Goal: Use online tool/utility: Utilize a website feature to perform a specific function

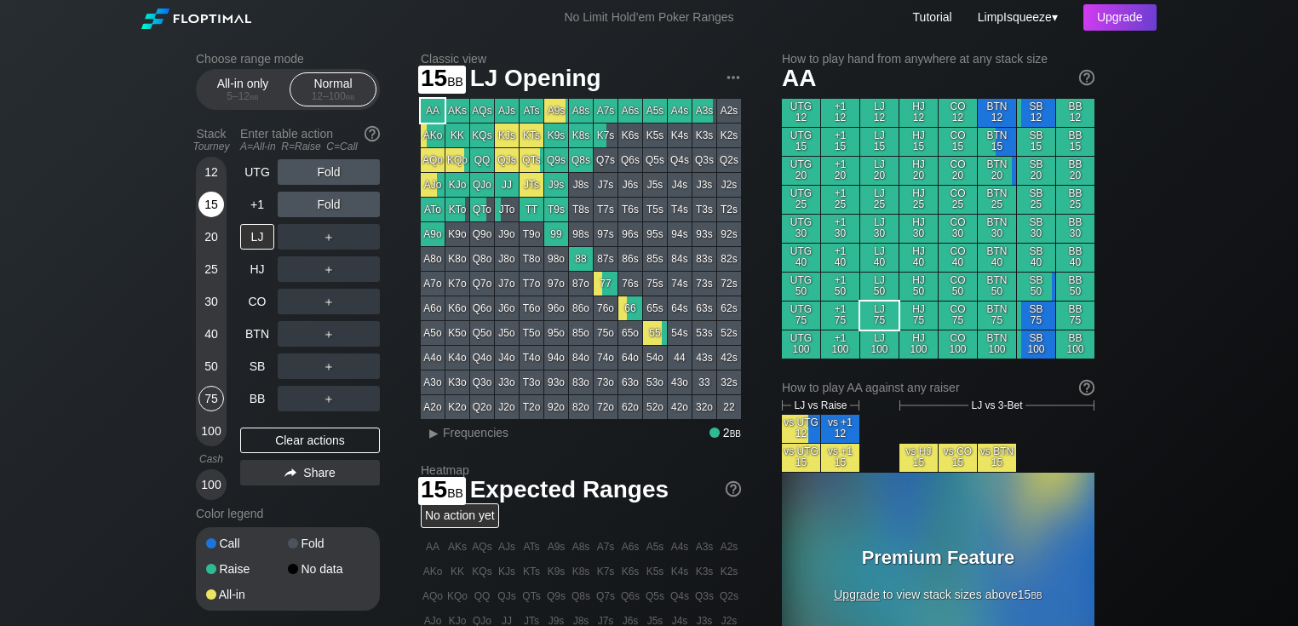
click at [218, 205] on div "15" at bounding box center [211, 205] width 26 height 26
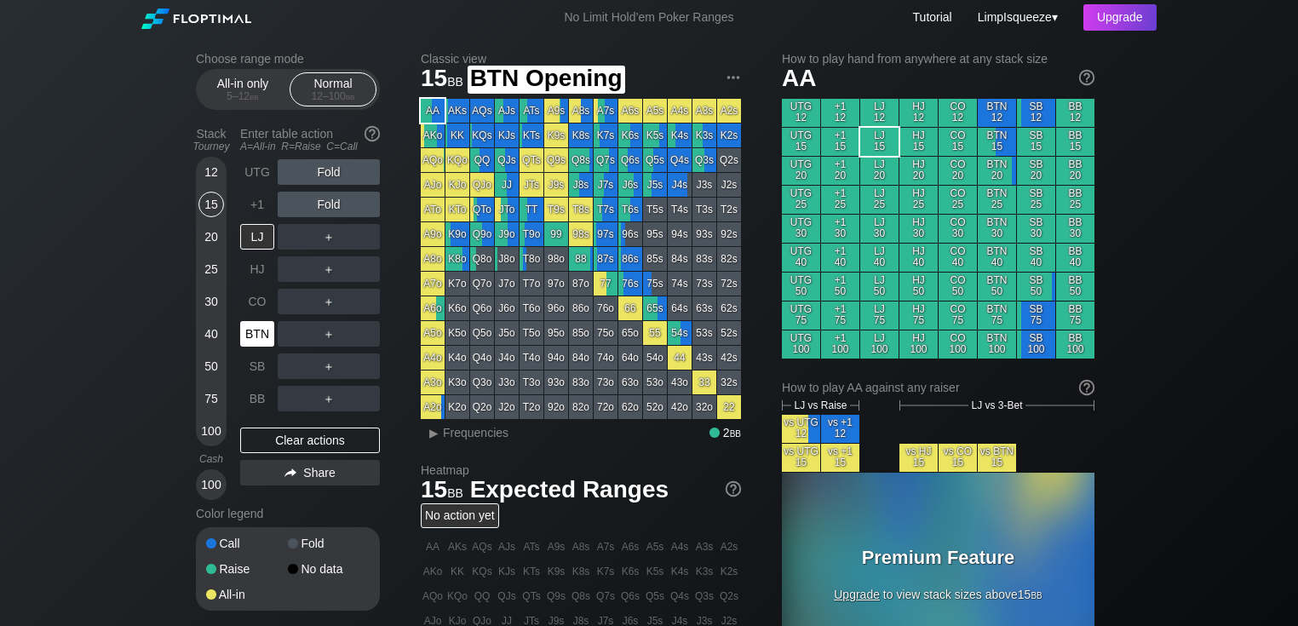
click at [253, 326] on div "BTN" at bounding box center [257, 334] width 34 height 26
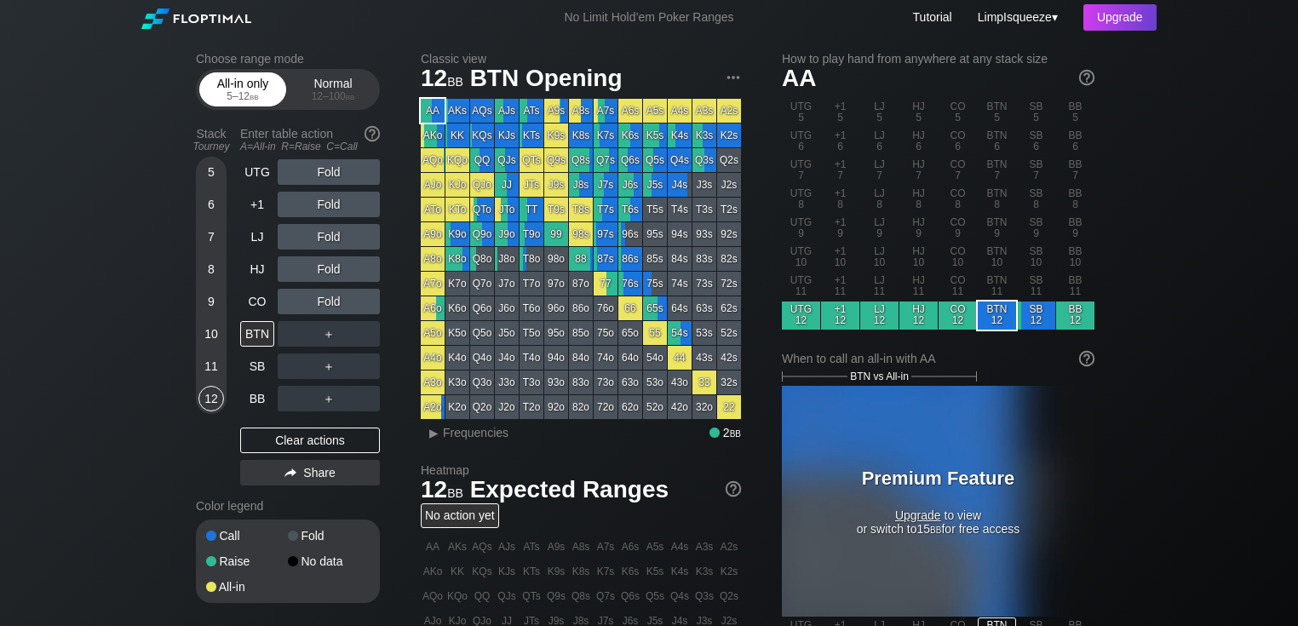
click at [235, 96] on div "5 – 12 bb" at bounding box center [243, 96] width 72 height 12
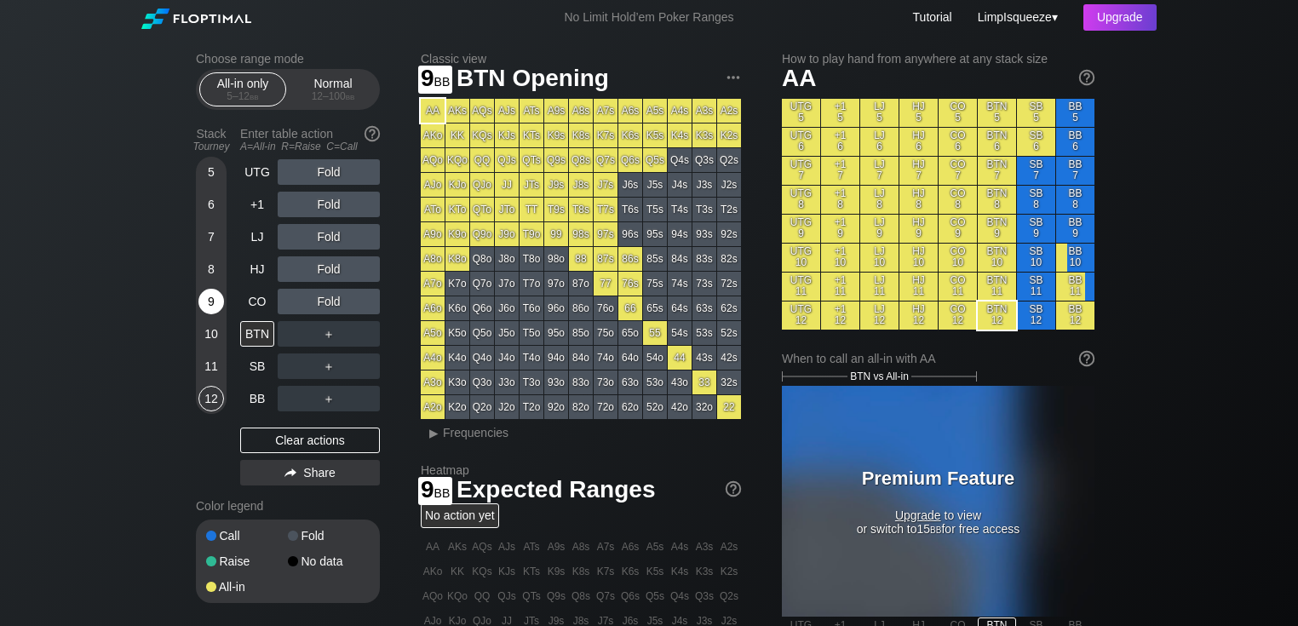
click at [211, 298] on div "9" at bounding box center [211, 302] width 26 height 26
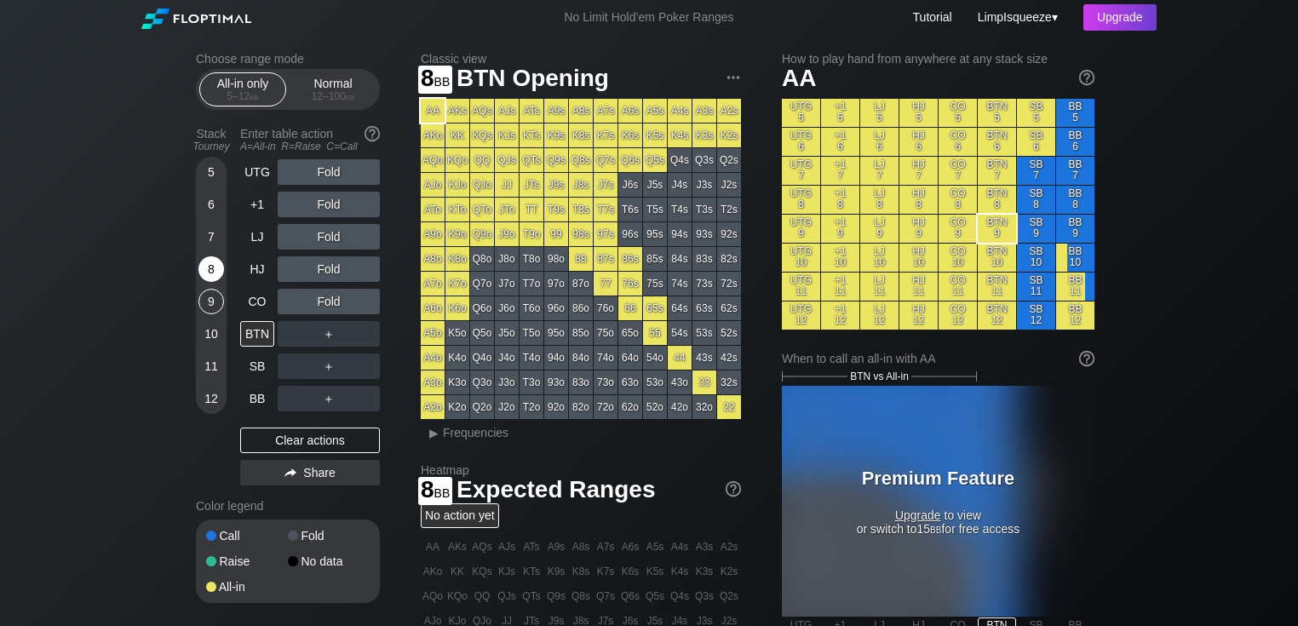
click at [211, 272] on div "8" at bounding box center [211, 269] width 26 height 26
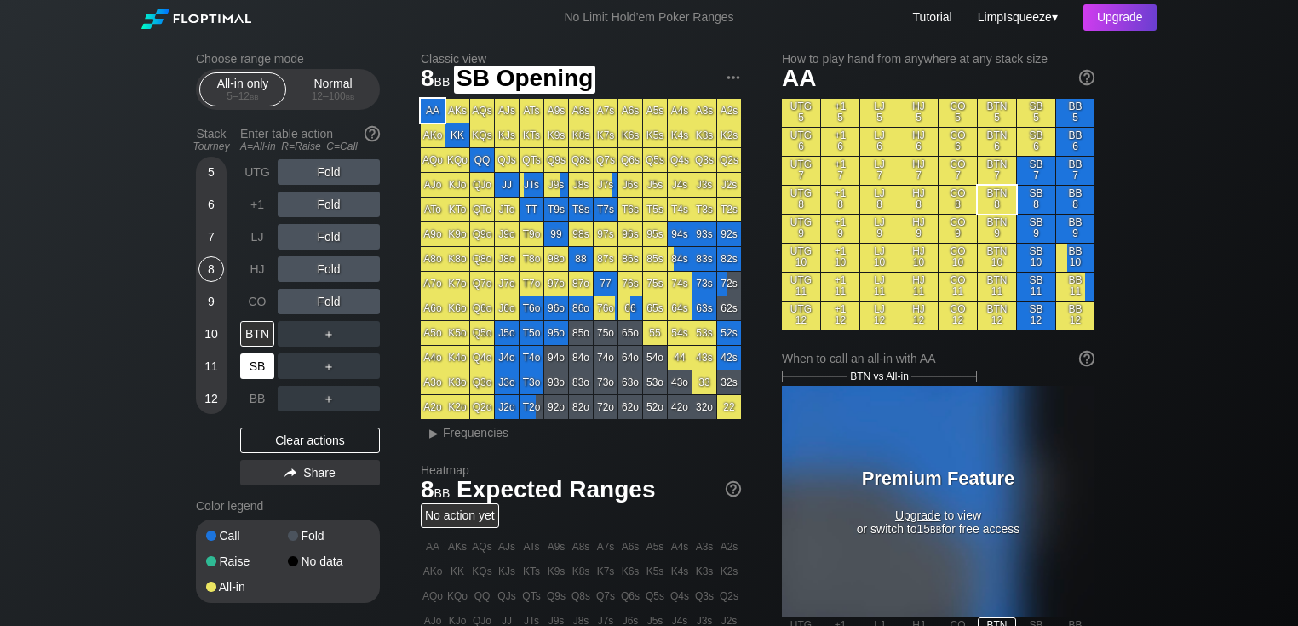
click at [255, 360] on div "SB" at bounding box center [257, 366] width 34 height 26
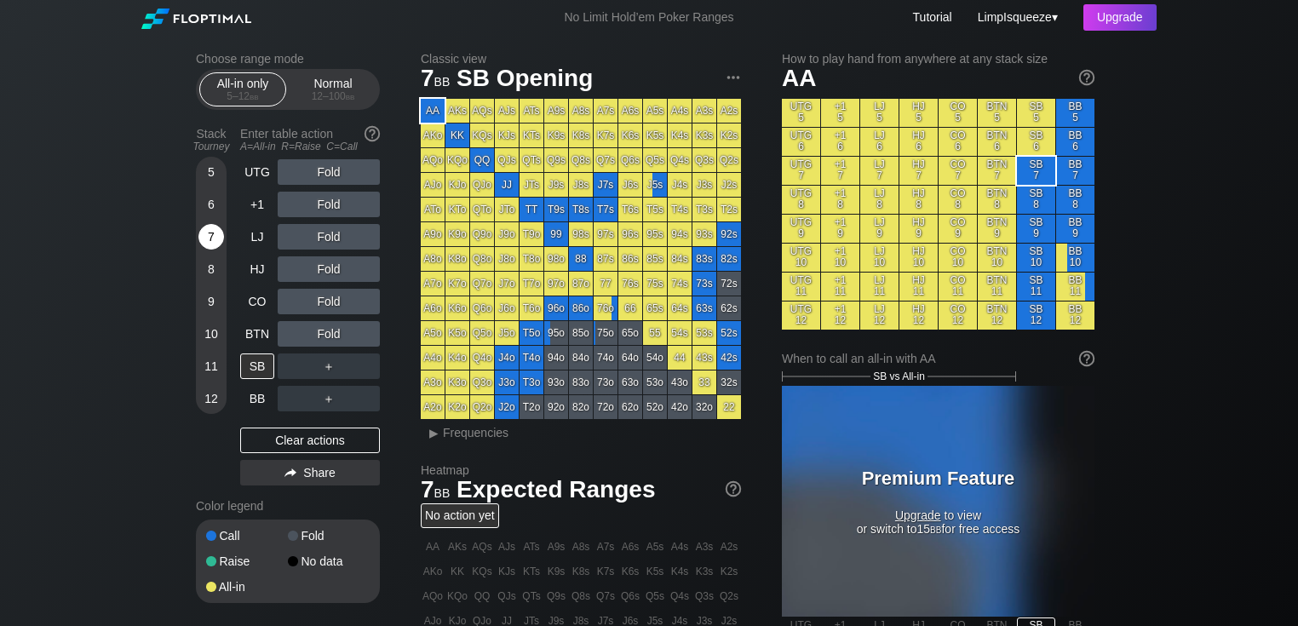
click at [206, 238] on div "7" at bounding box center [211, 237] width 26 height 26
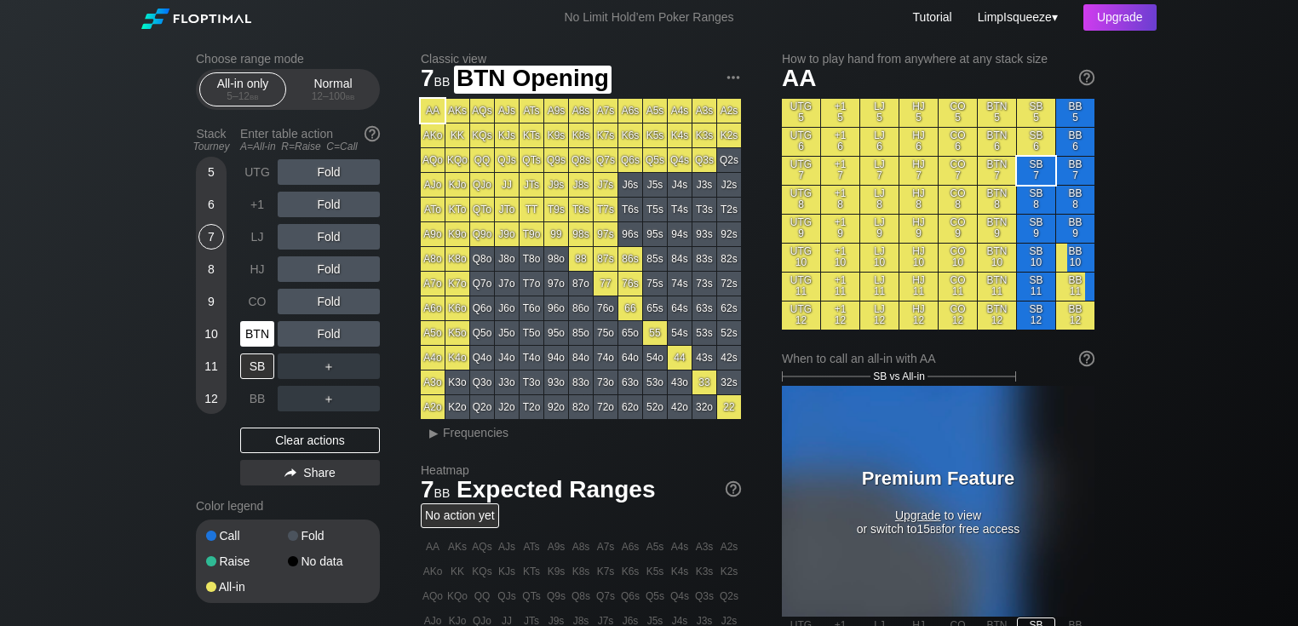
click at [253, 324] on div "BTN" at bounding box center [257, 334] width 34 height 26
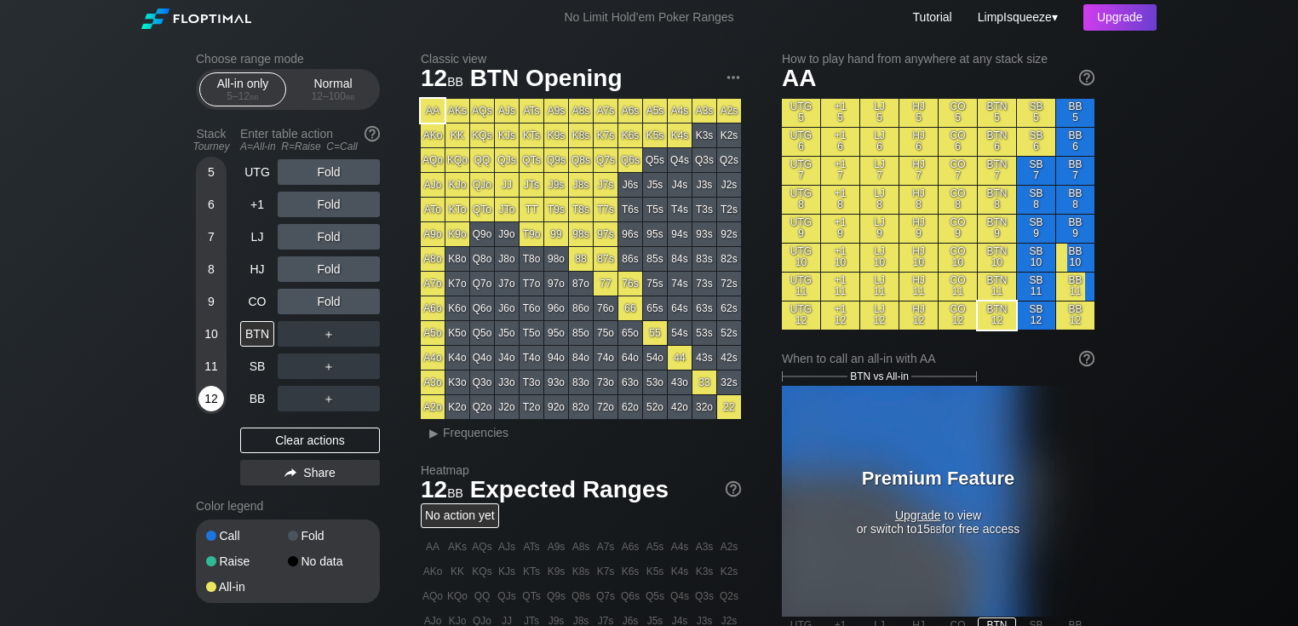
click at [210, 399] on div "12" at bounding box center [211, 399] width 26 height 26
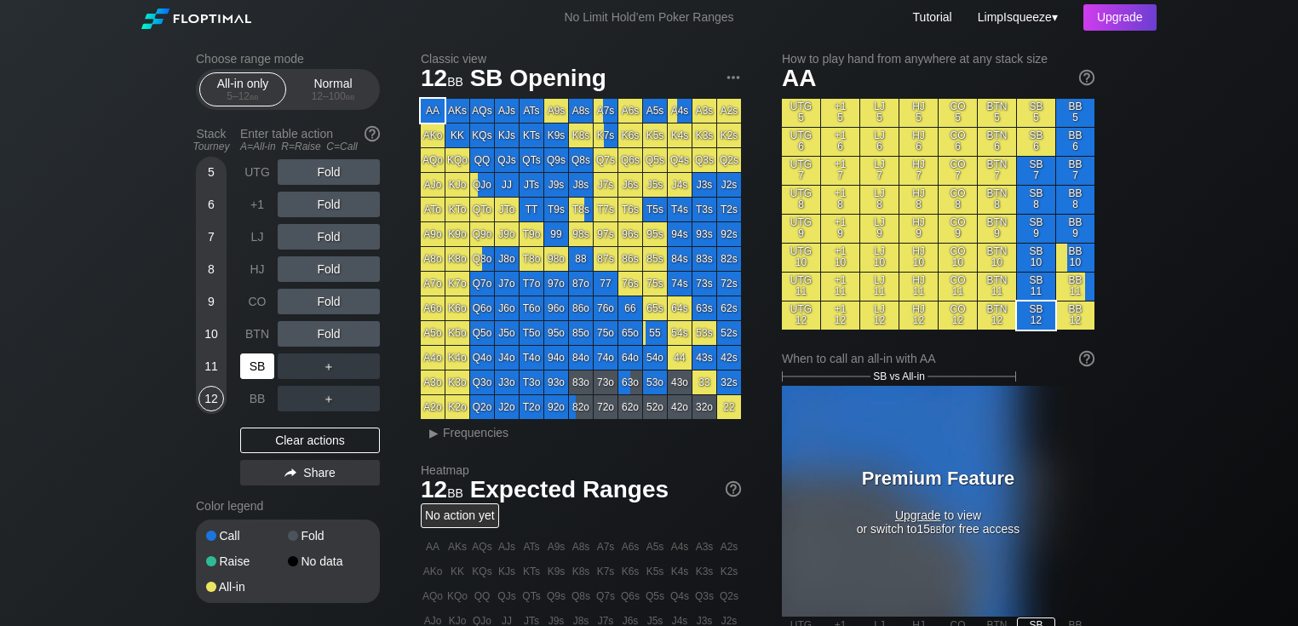
click at [261, 362] on div "SB" at bounding box center [257, 366] width 34 height 26
click at [364, 87] on div "Normal 12 – 100 bb" at bounding box center [333, 89] width 78 height 32
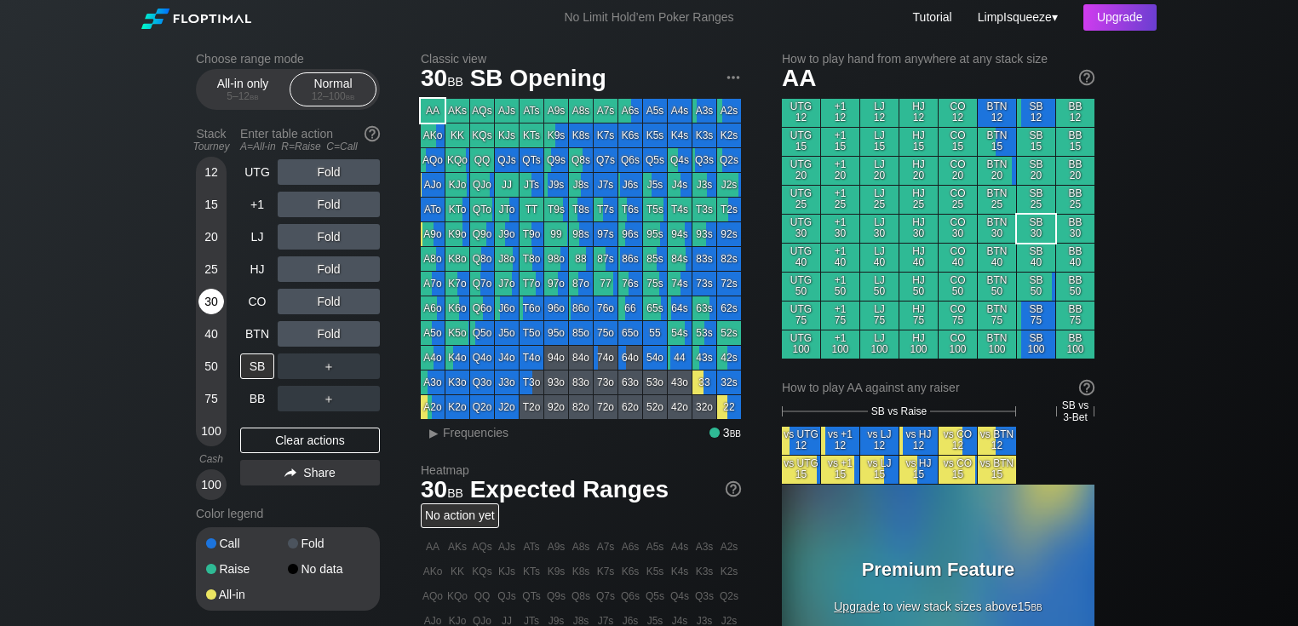
click at [204, 296] on div "30" at bounding box center [211, 302] width 26 height 26
click at [153, 266] on div "Choose range mode All-in only 5 – 12 bb Normal 12 – 100 bb Stack Tourney Enter …" at bounding box center [649, 584] width 1298 height 1099
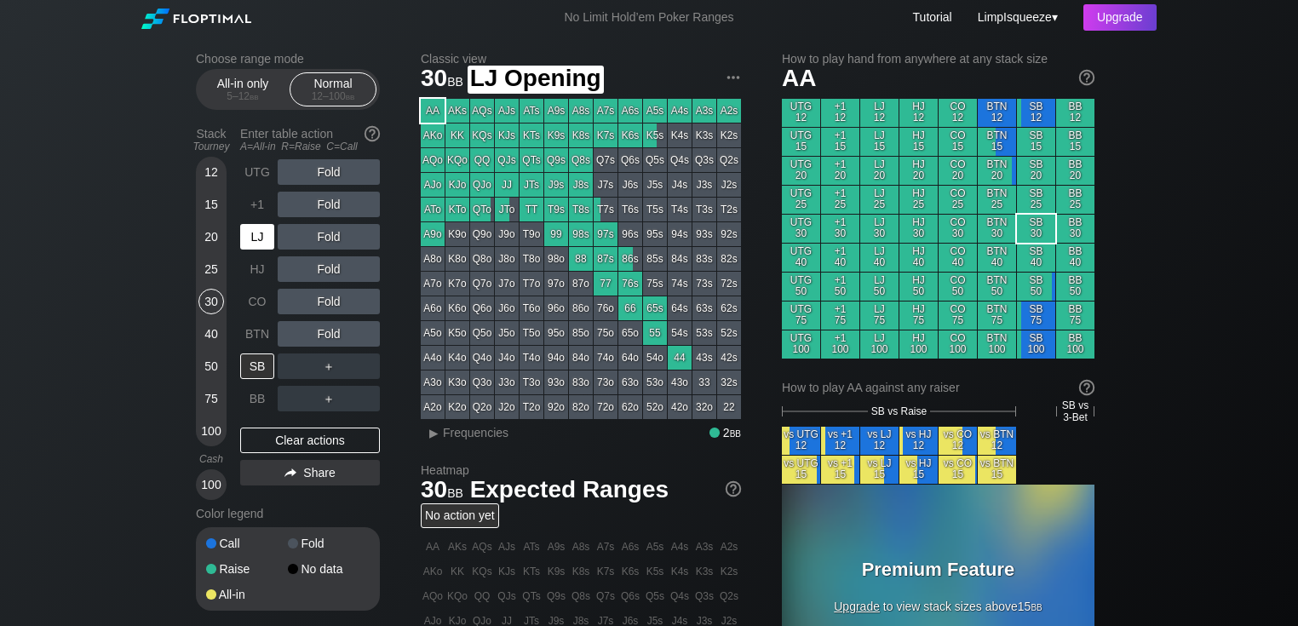
click at [254, 234] on div "LJ" at bounding box center [257, 237] width 34 height 26
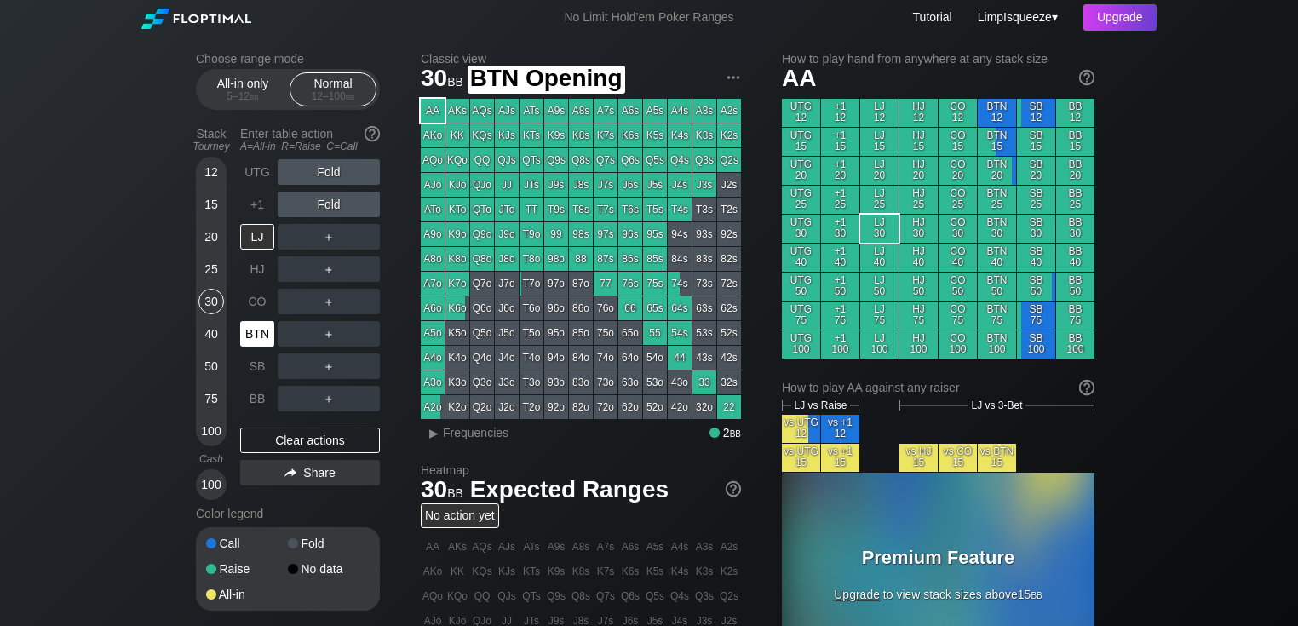
click at [259, 334] on div "BTN" at bounding box center [257, 334] width 34 height 26
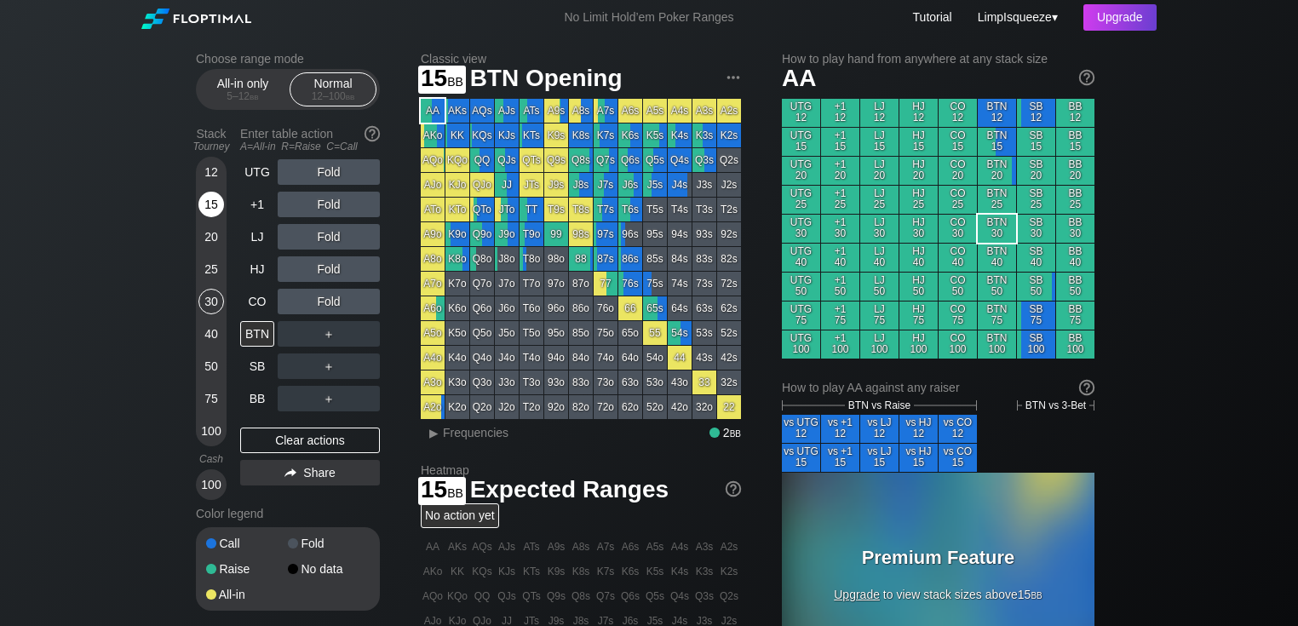
click at [207, 203] on div "15" at bounding box center [211, 205] width 26 height 26
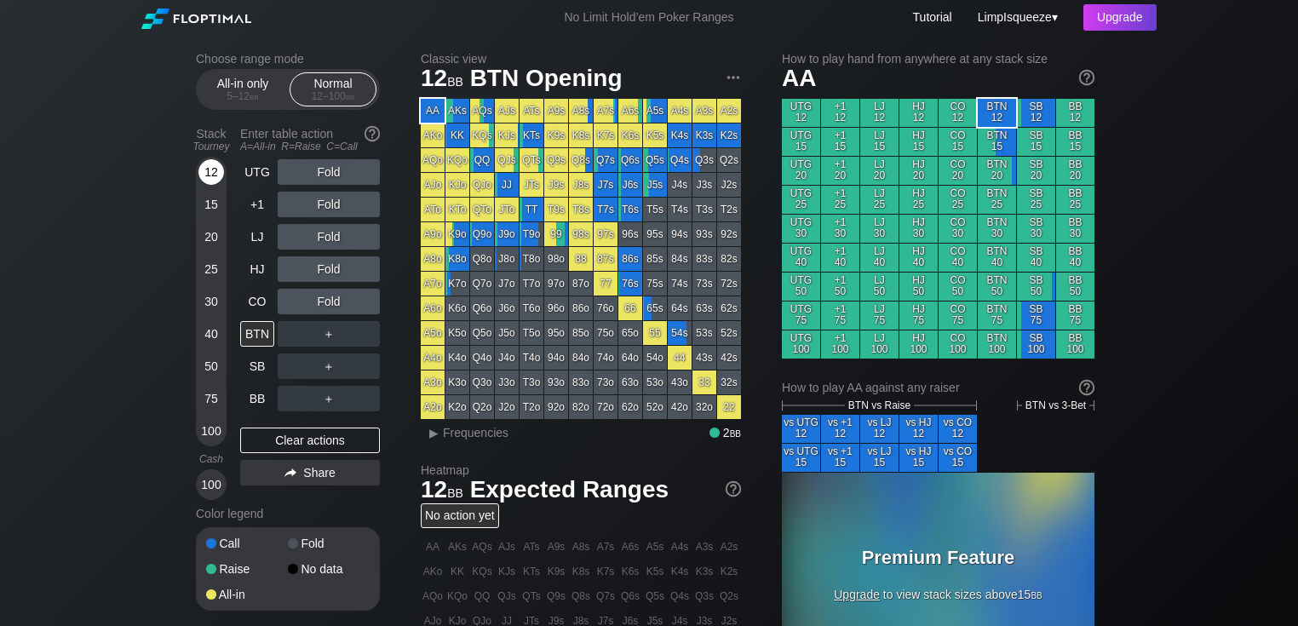
click at [211, 173] on div "12" at bounding box center [211, 172] width 26 height 26
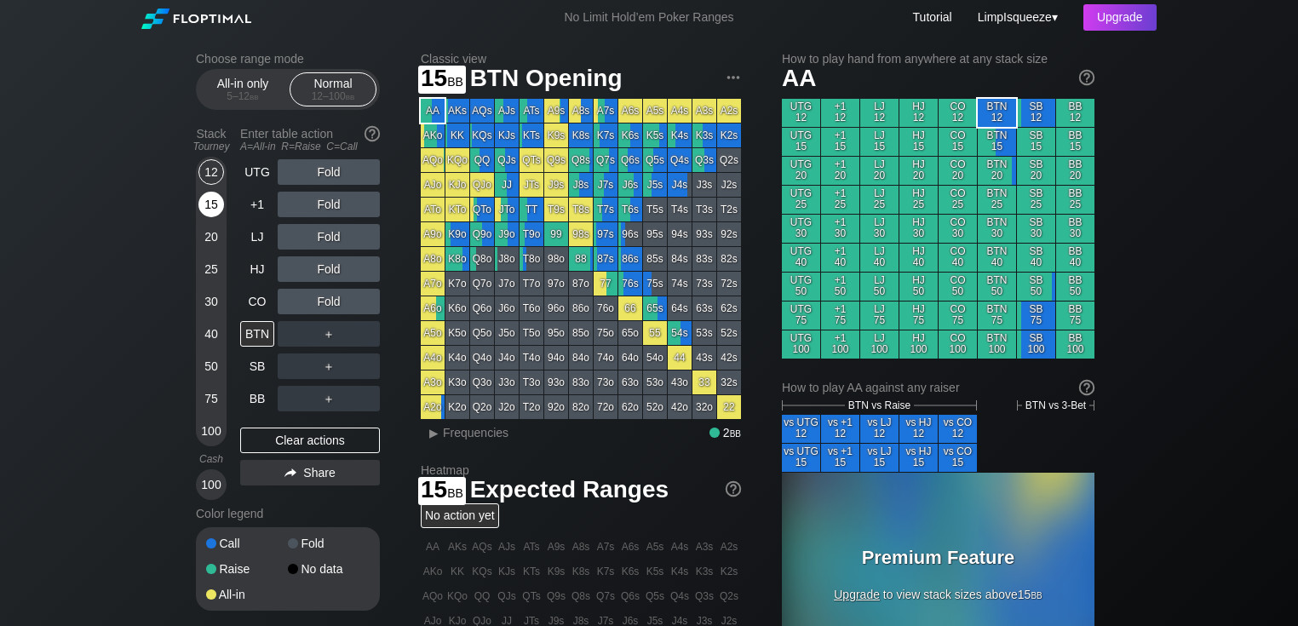
click at [215, 202] on div "15" at bounding box center [211, 205] width 26 height 26
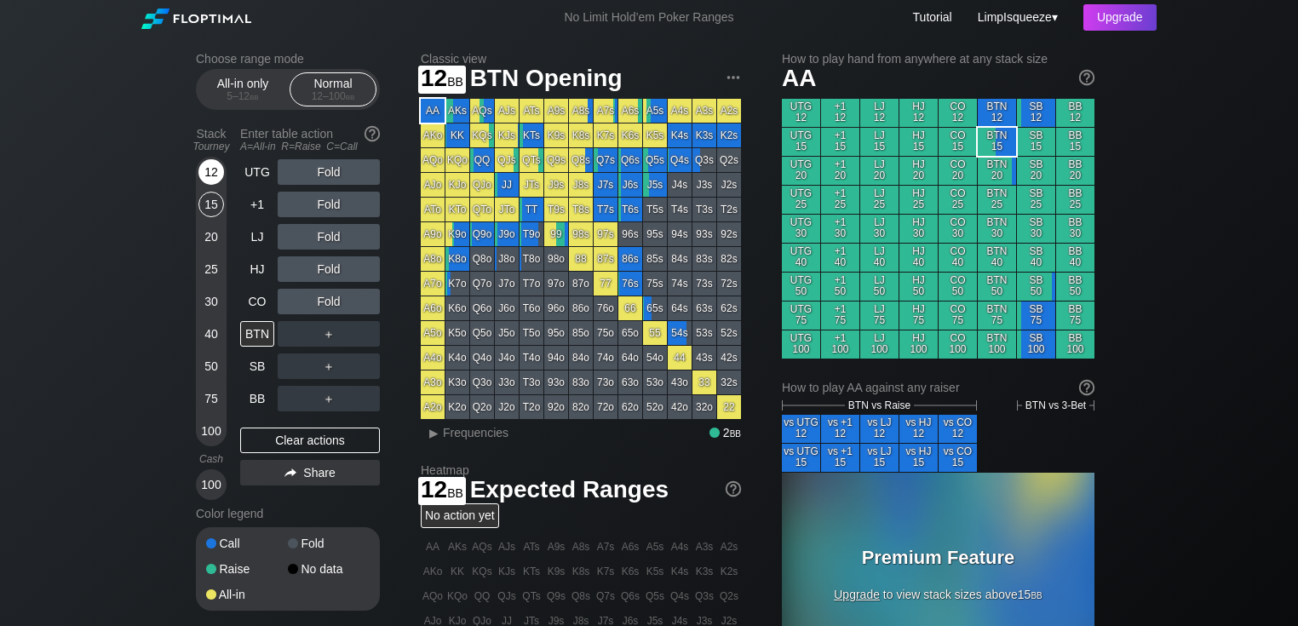
click at [216, 167] on div "12" at bounding box center [211, 172] width 26 height 26
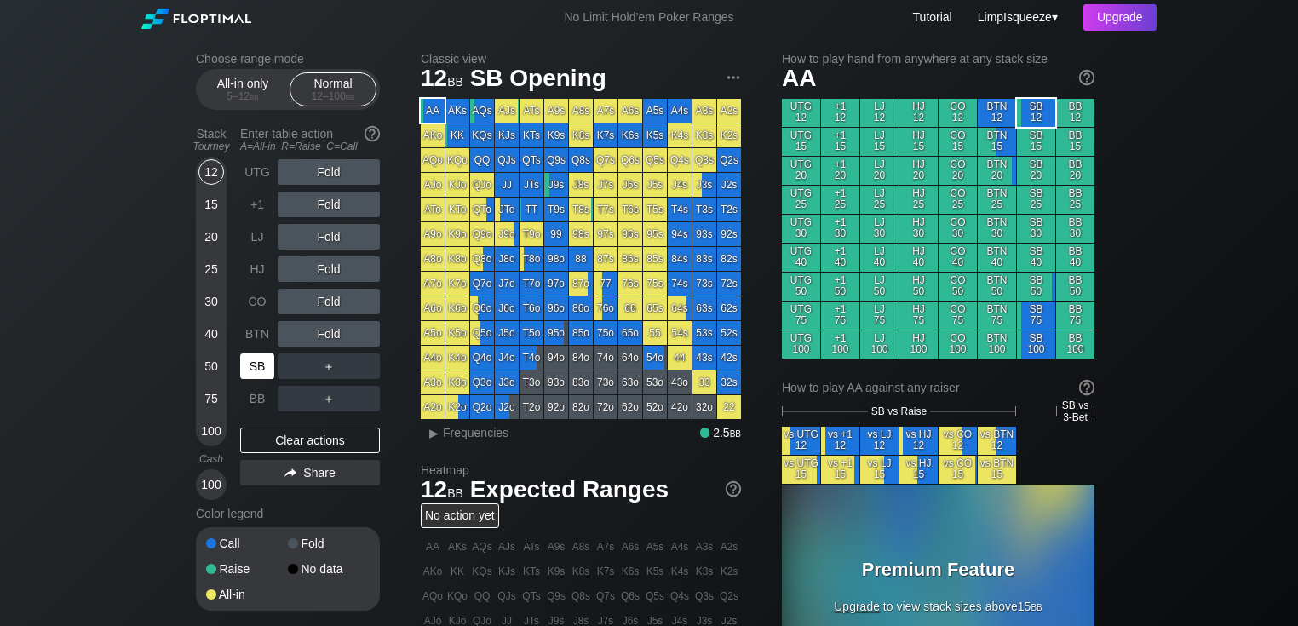
click at [252, 368] on div "SB" at bounding box center [257, 366] width 34 height 26
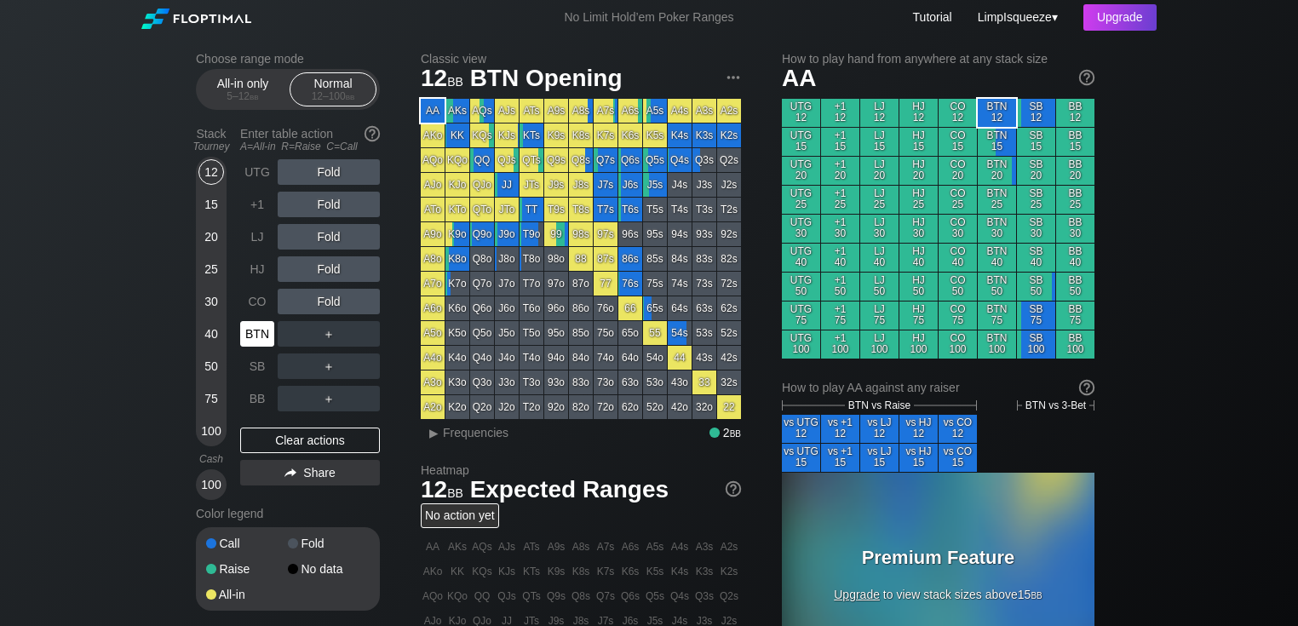
click at [269, 327] on div "BTN" at bounding box center [257, 334] width 34 height 26
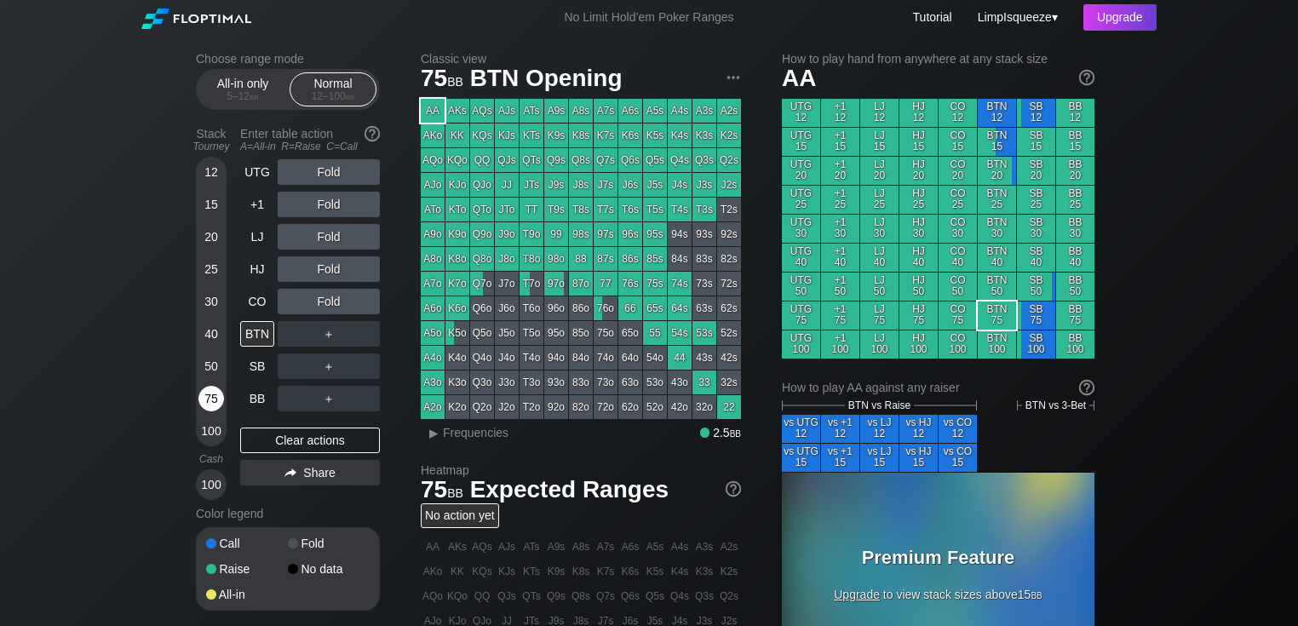
click at [211, 393] on div "75" at bounding box center [211, 399] width 26 height 26
